Goal: Book appointment/travel/reservation

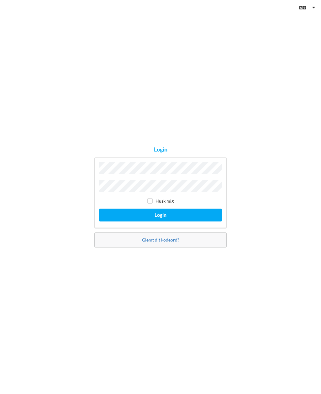
click at [198, 221] on button "Login" at bounding box center [160, 214] width 123 height 13
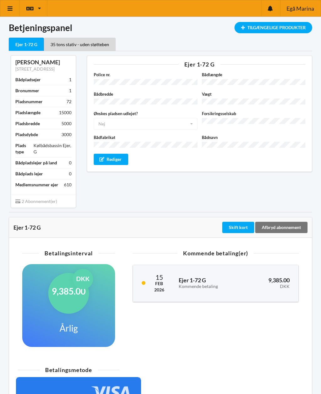
click at [12, 11] on icon at bounding box center [10, 9] width 7 height 6
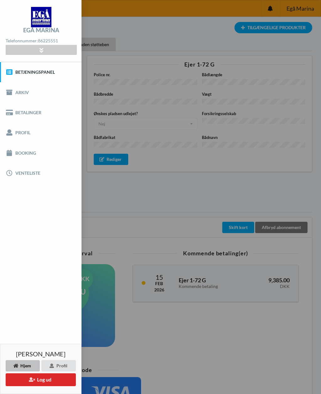
click at [23, 154] on link "Booking" at bounding box center [40, 153] width 81 height 20
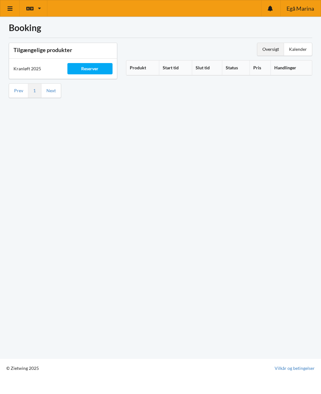
click at [95, 70] on div "Reserver" at bounding box center [89, 68] width 45 height 11
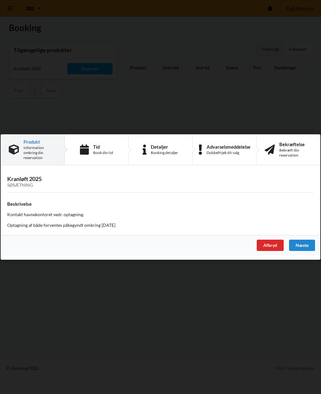
click at [93, 157] on div "Tid Book din tid" at bounding box center [97, 149] width 64 height 30
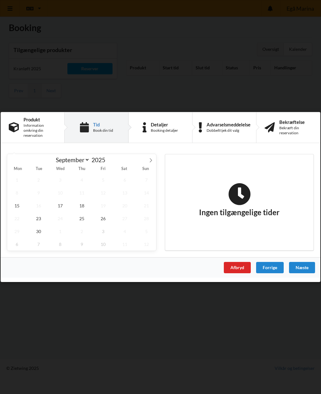
click at [28, 128] on div "Information omkring din reservation" at bounding box center [39, 130] width 33 height 15
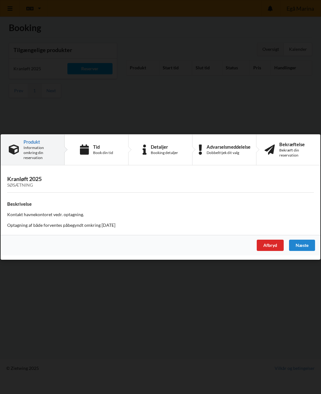
click at [97, 150] on div "Tid Book din tid" at bounding box center [103, 149] width 20 height 11
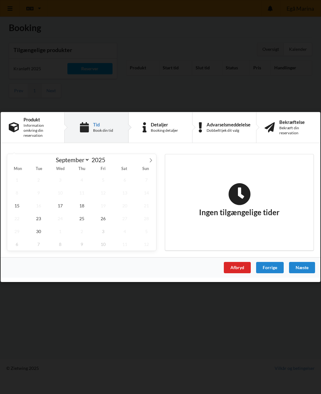
click at [149, 159] on icon at bounding box center [151, 160] width 4 height 4
select select "9"
click at [38, 193] on span "7" at bounding box center [38, 192] width 19 height 13
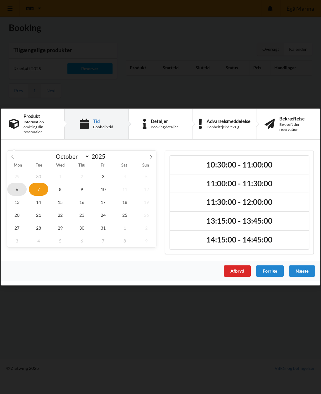
click at [19, 190] on span "6" at bounding box center [16, 189] width 19 height 13
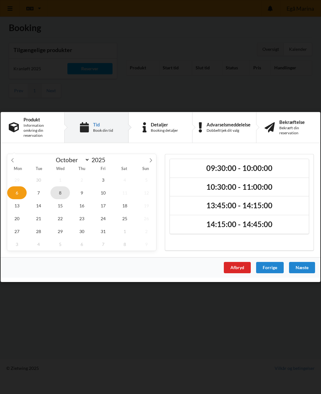
click at [61, 192] on span "8" at bounding box center [59, 192] width 19 height 13
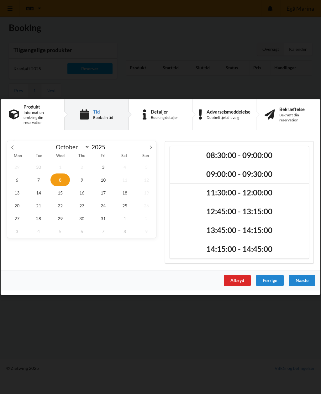
click at [237, 280] on div "Afbryd" at bounding box center [237, 279] width 27 height 11
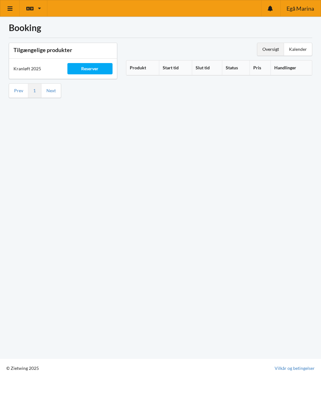
click at [11, 8] on icon at bounding box center [10, 9] width 7 height 6
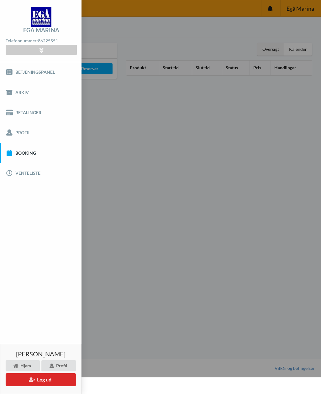
click at [42, 377] on button "Log ud" at bounding box center [41, 379] width 70 height 13
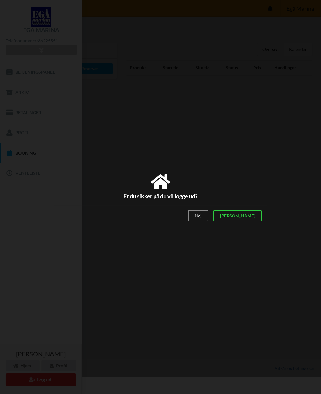
click at [253, 212] on div "[PERSON_NAME]" at bounding box center [237, 215] width 48 height 11
